Goal: Information Seeking & Learning: Learn about a topic

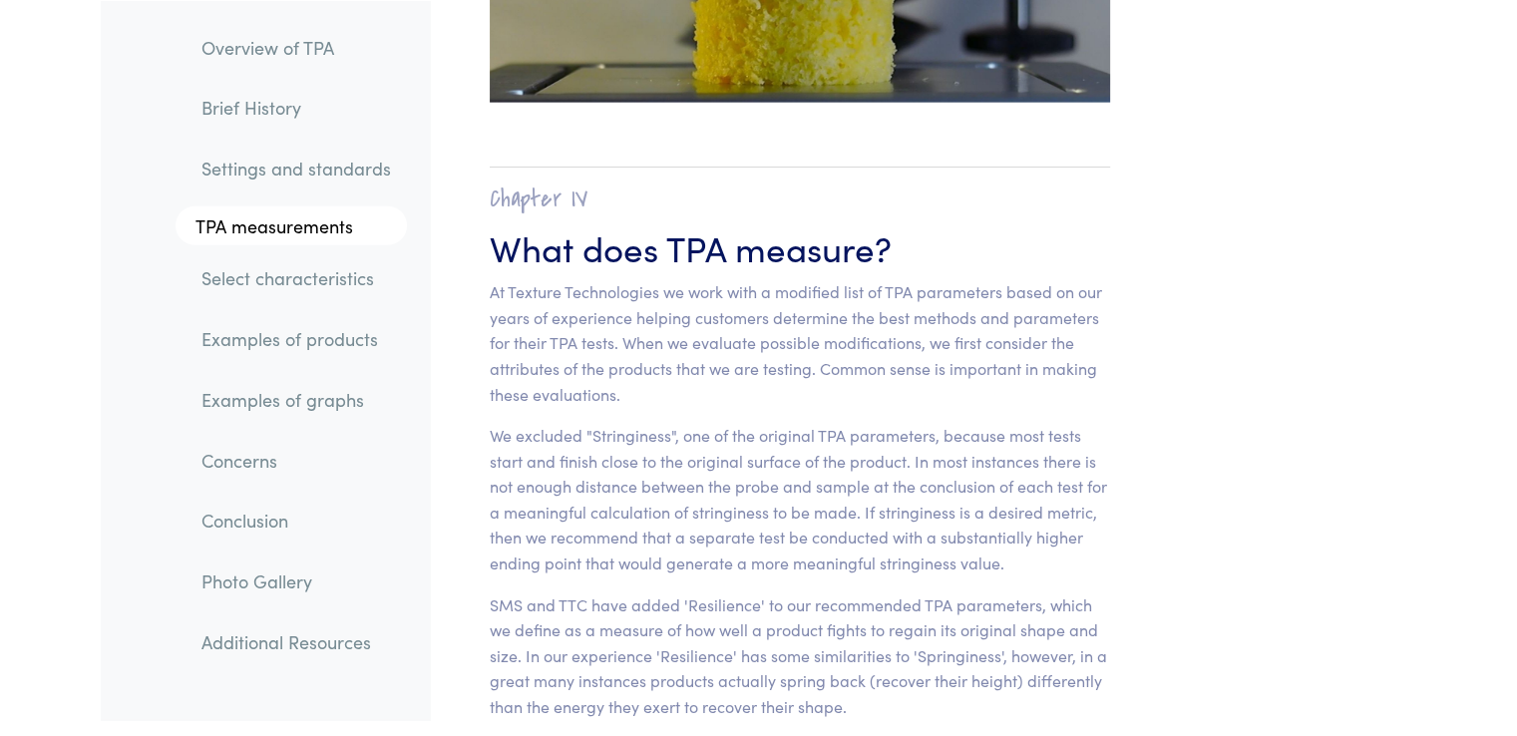
scroll to position [12453, 0]
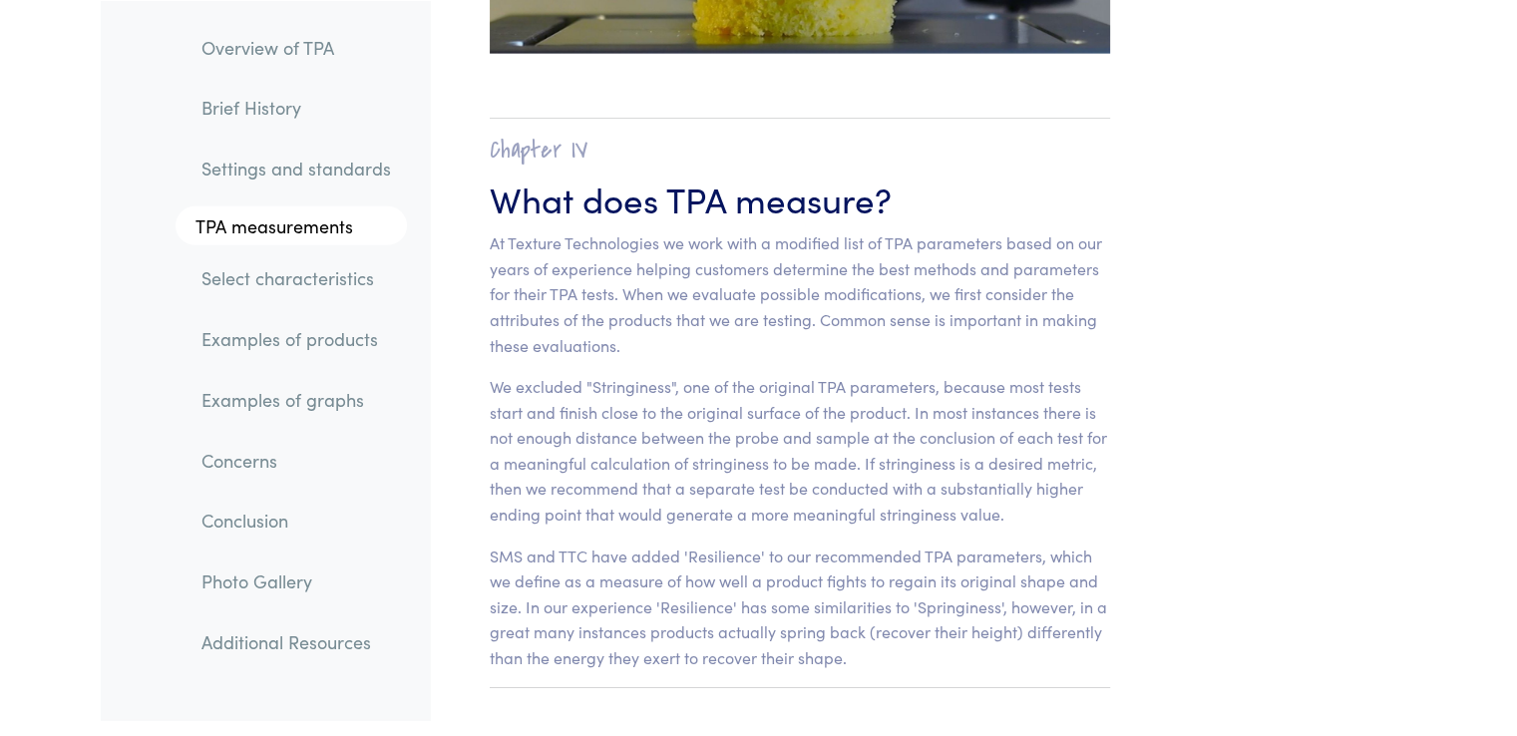
drag, startPoint x: 1526, startPoint y: 33, endPoint x: 1531, endPoint y: 225, distance: 192.6
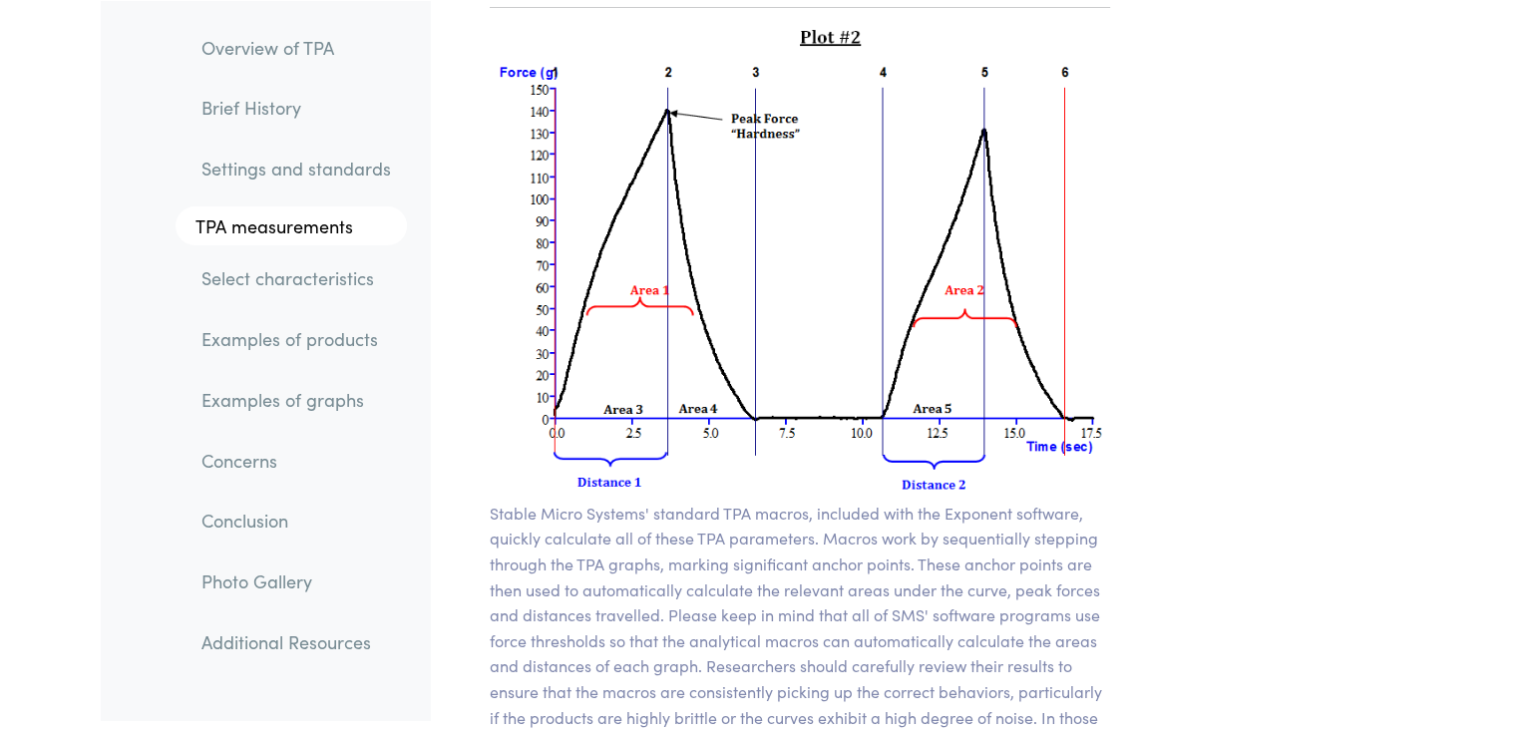
scroll to position [14415, 0]
click at [310, 340] on link "Examples of products" at bounding box center [296, 339] width 221 height 46
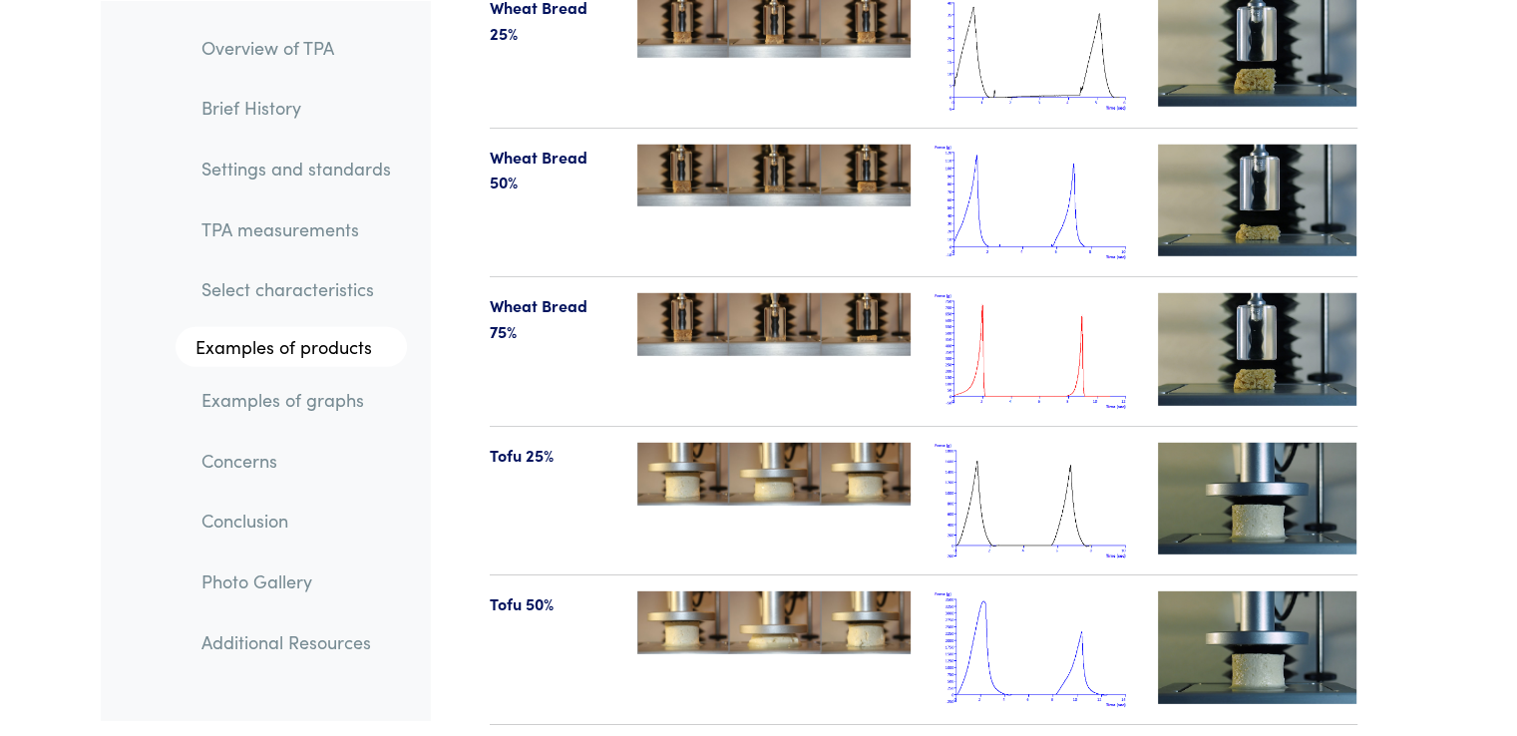
scroll to position [20907, 0]
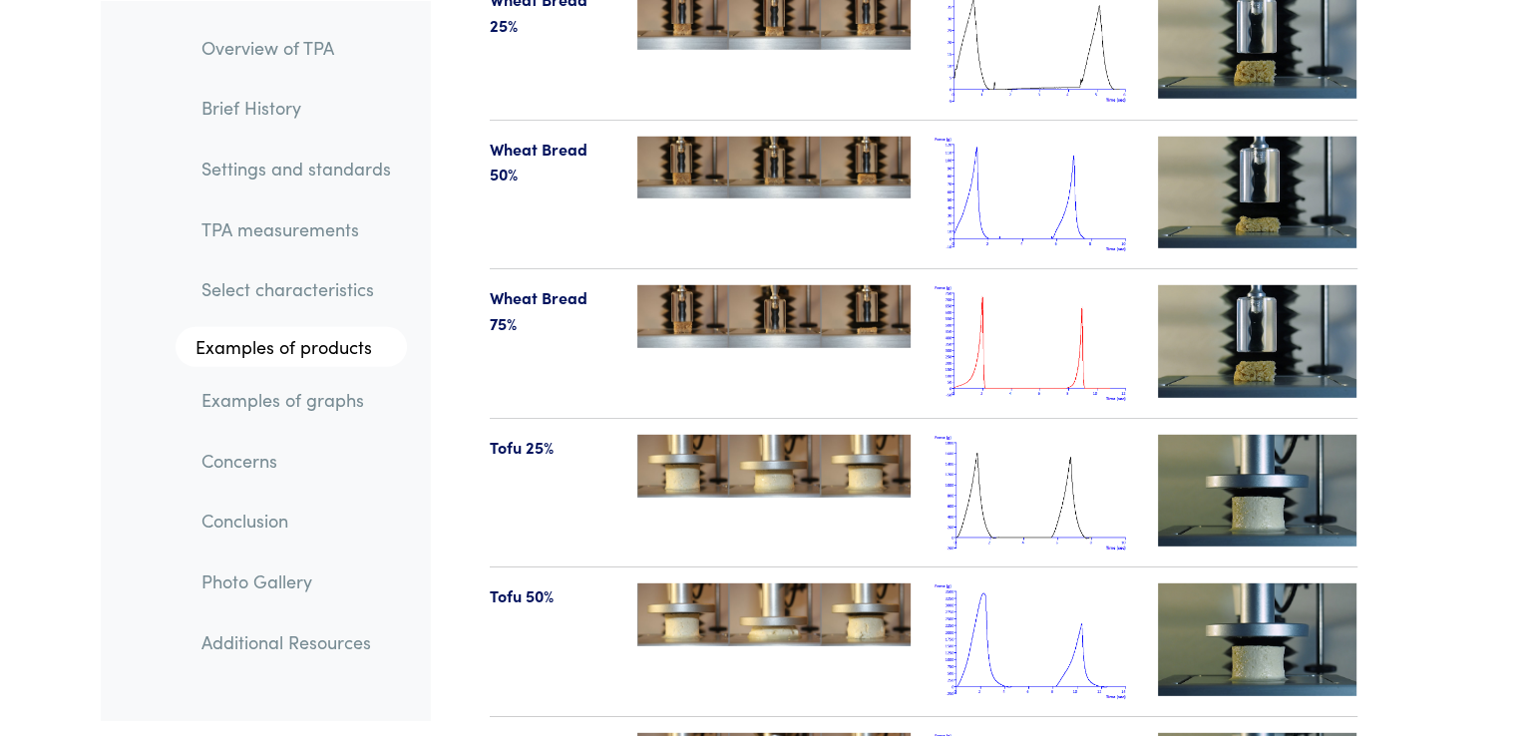
click at [1073, 584] on img at bounding box center [1035, 642] width 200 height 117
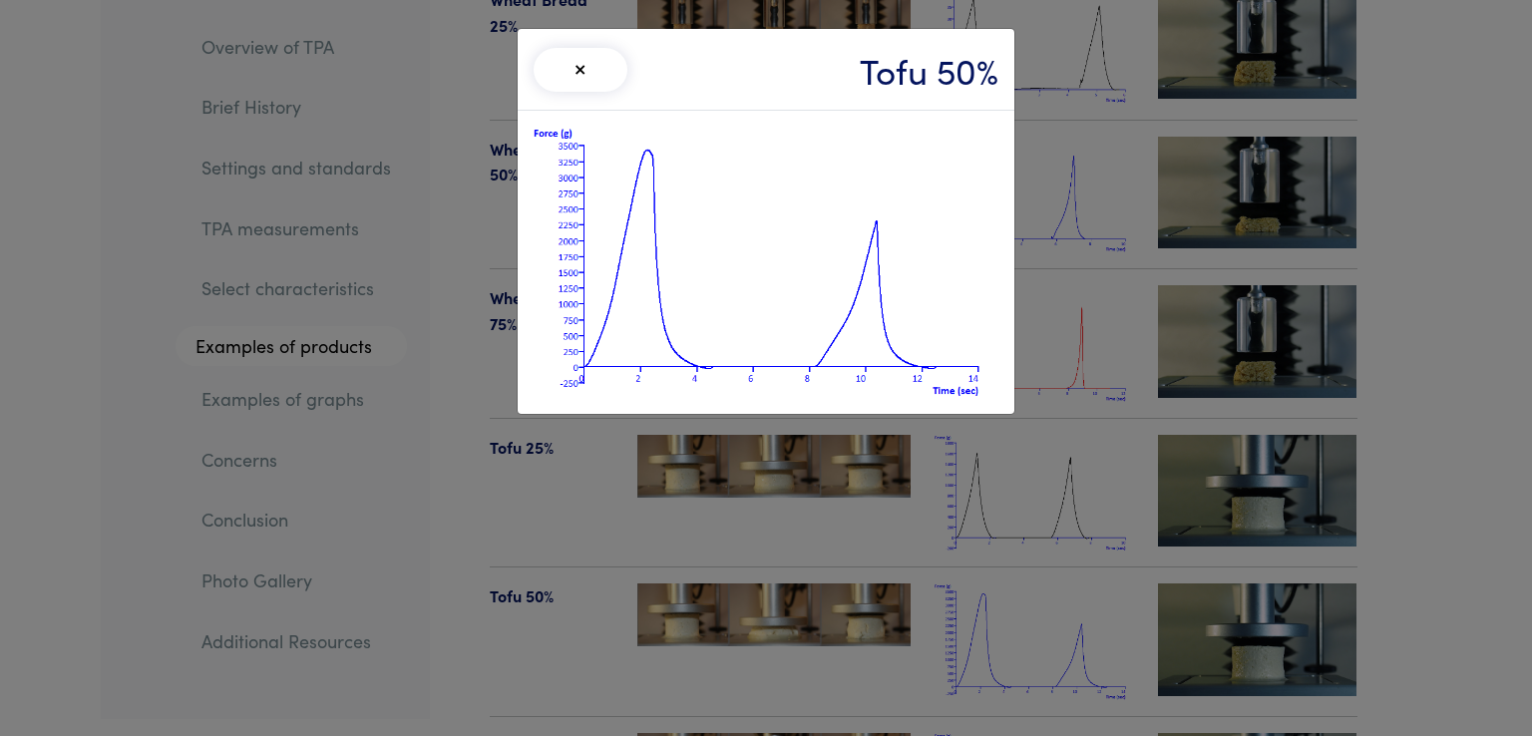
click at [1089, 288] on div "× Tofu 50%" at bounding box center [766, 368] width 1532 height 736
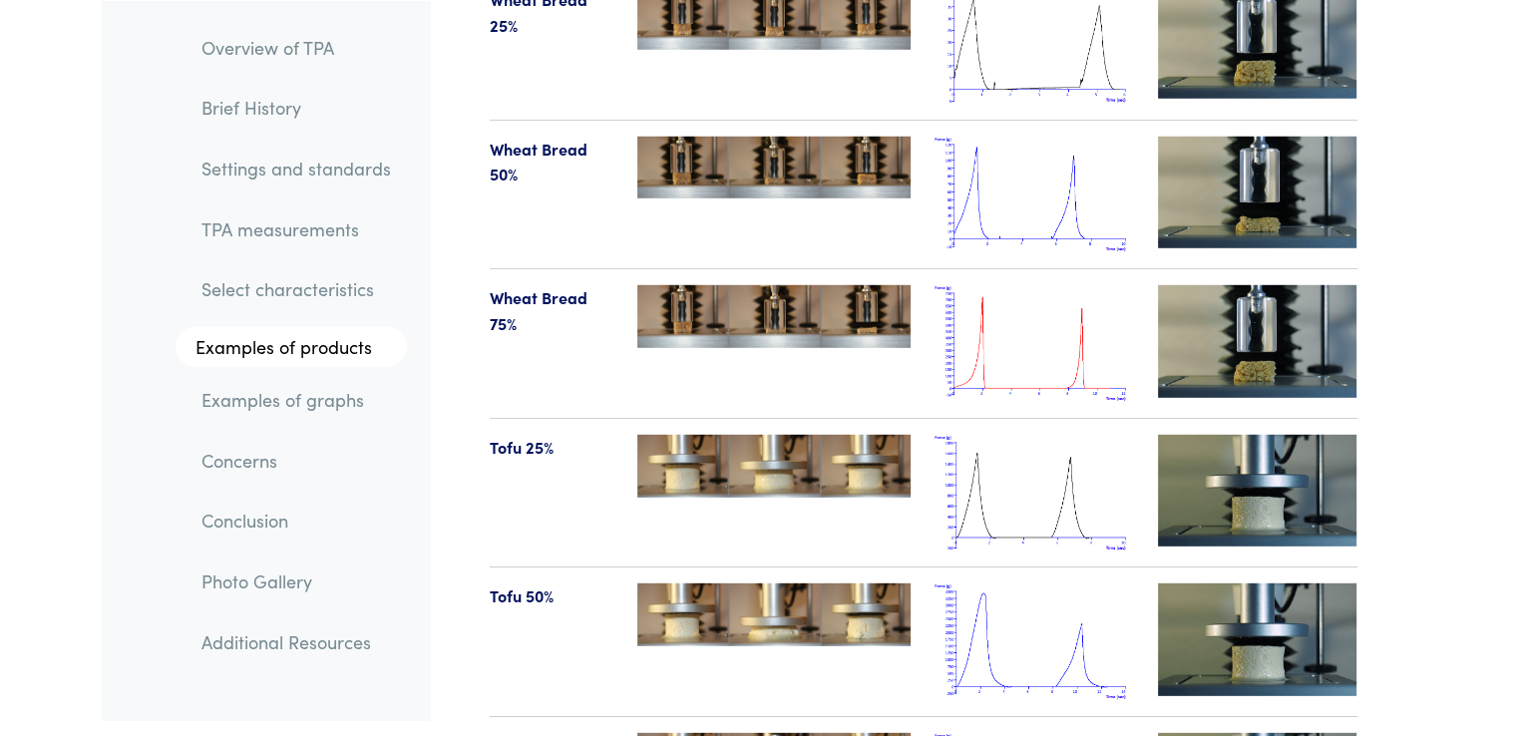
click at [1488, 344] on body "Instruments Texture Analyzers Measure any physical product characteristic. TA.X…" at bounding box center [758, 683] width 1517 height 43180
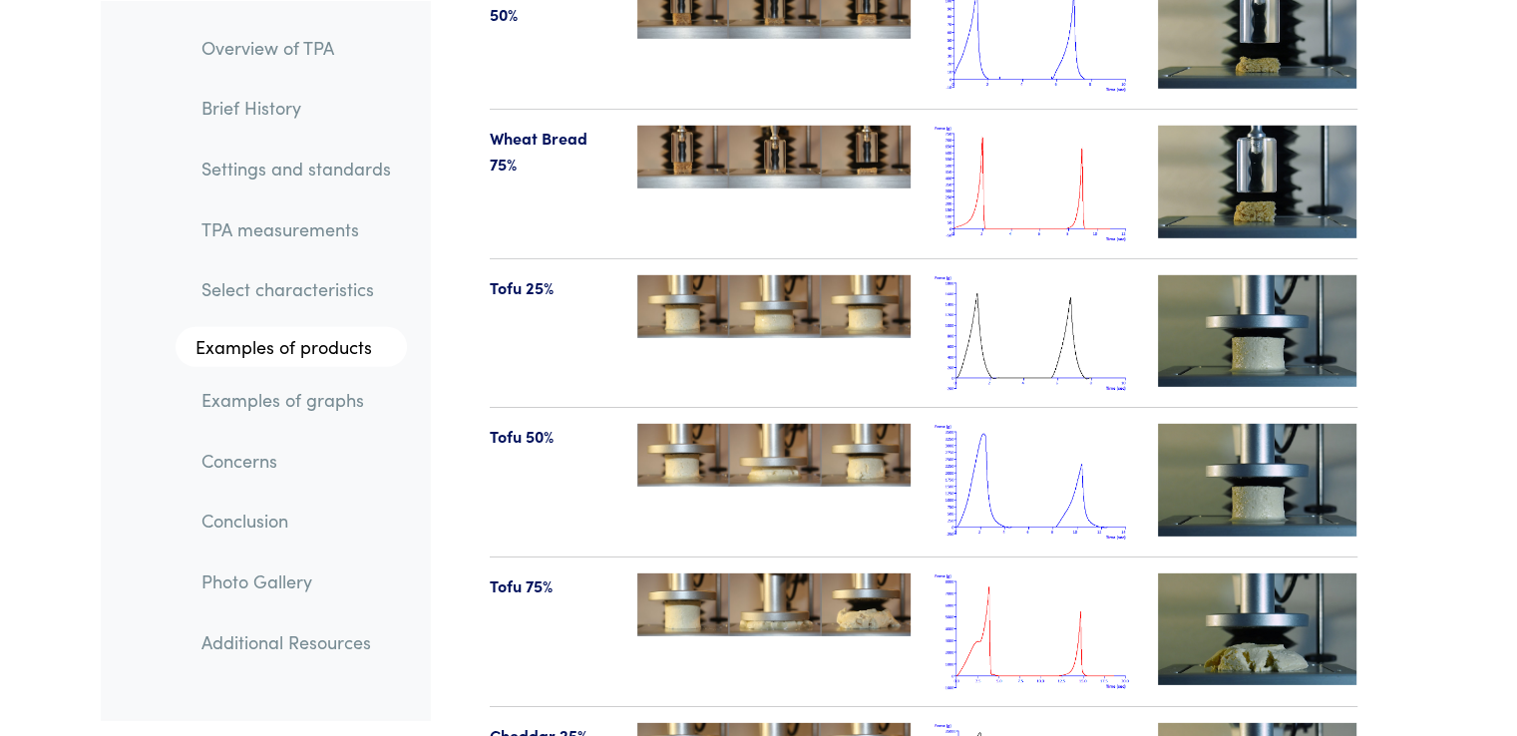
scroll to position [21027, 0]
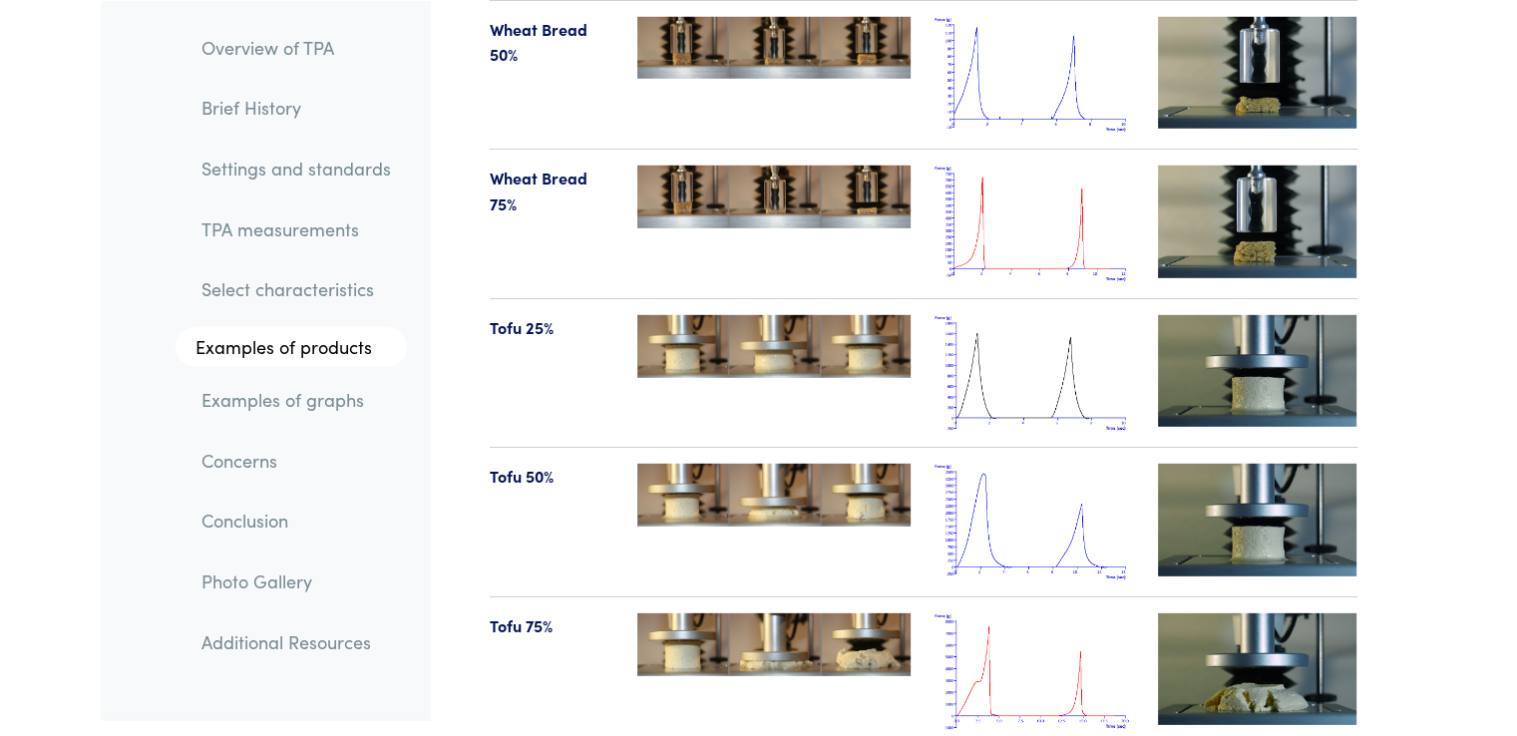
click at [1471, 417] on body "Instruments Texture Analyzers Measure any physical product characteristic. TA.X…" at bounding box center [758, 563] width 1517 height 43180
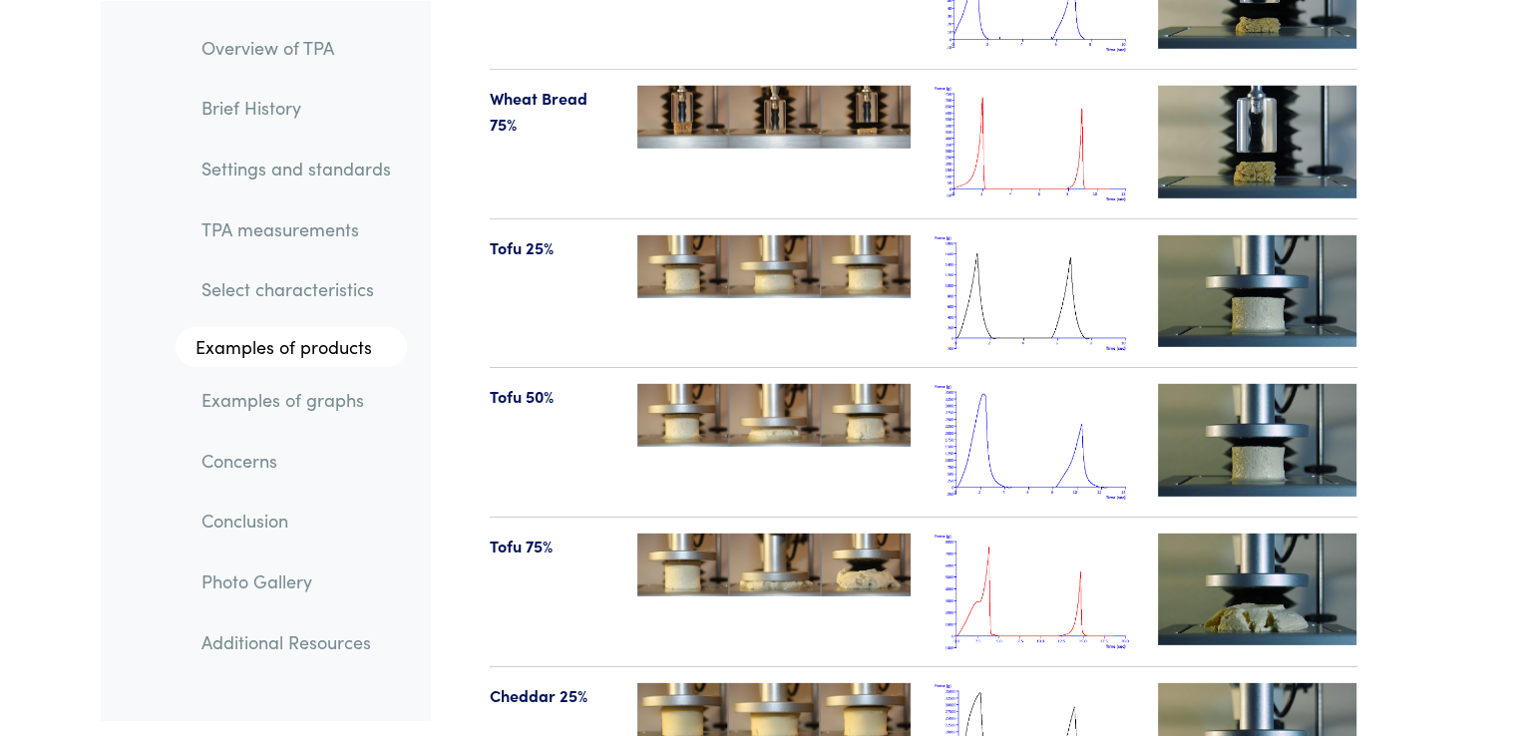
scroll to position [21146, 0]
